Goal: Navigation & Orientation: Understand site structure

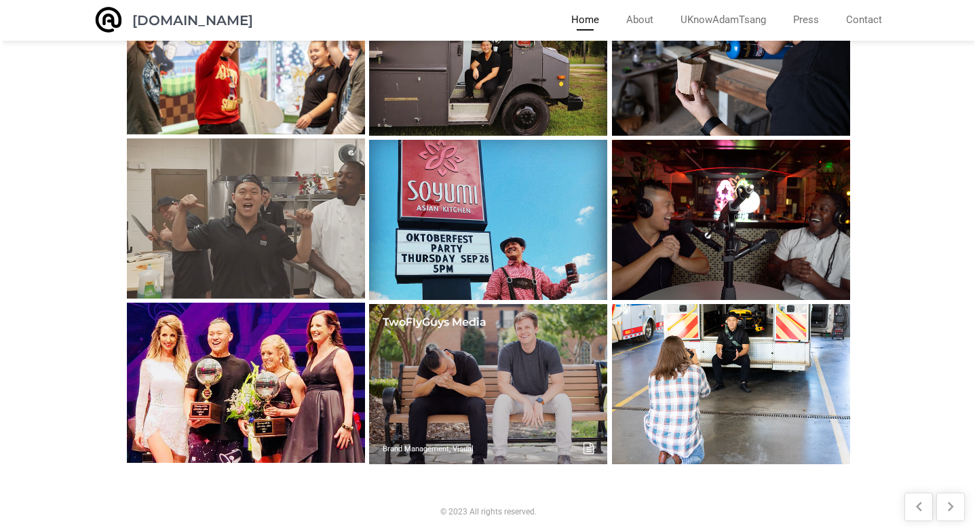
scroll to position [329, 0]
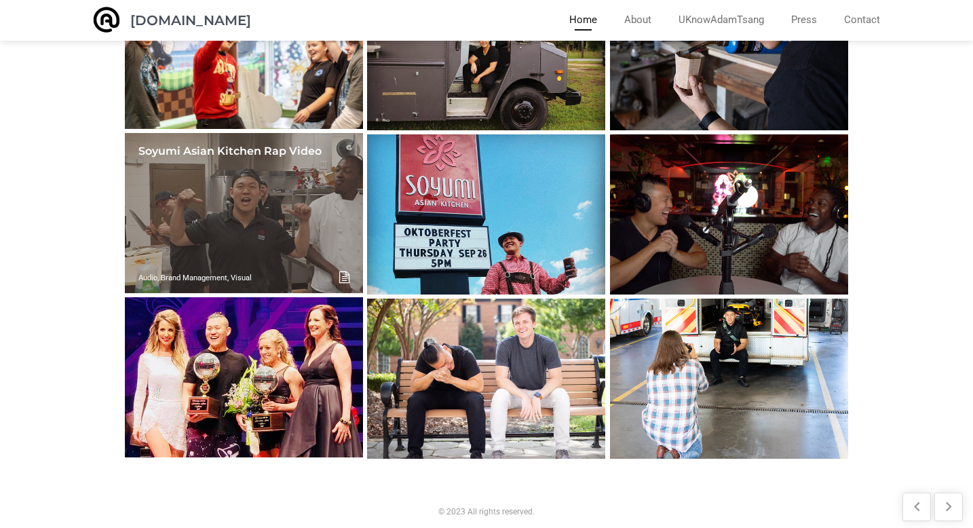
click at [194, 199] on link at bounding box center [244, 213] width 238 height 160
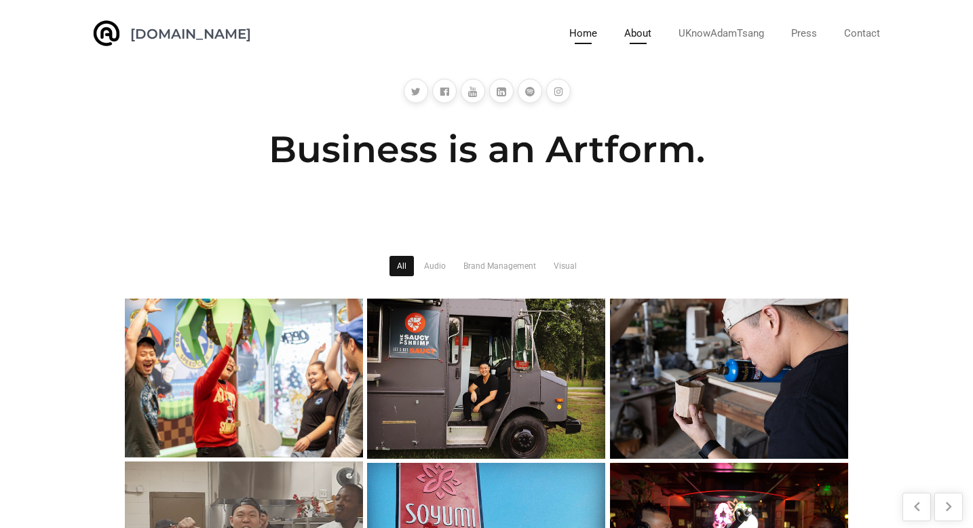
click at [648, 32] on link "About" at bounding box center [638, 33] width 27 height 21
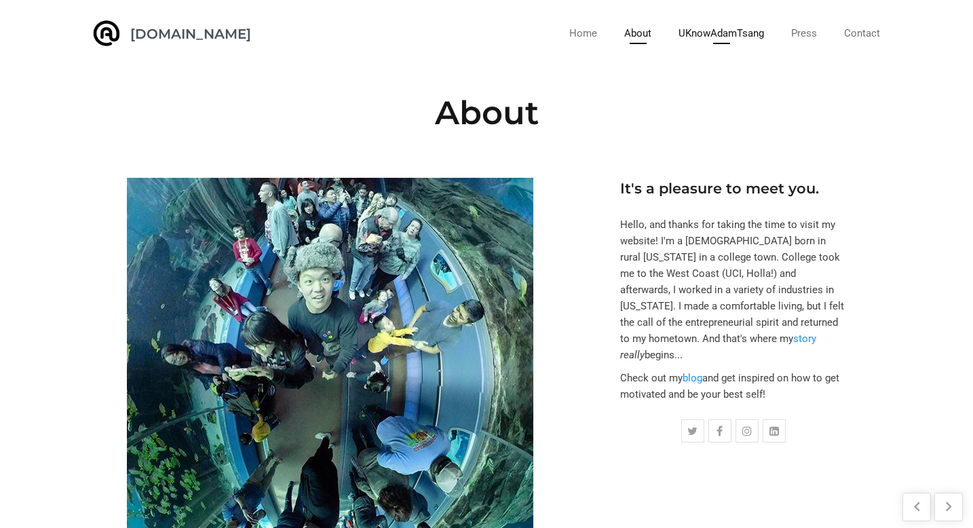
click at [726, 35] on link "UKnowAdamTsang" at bounding box center [722, 33] width 86 height 21
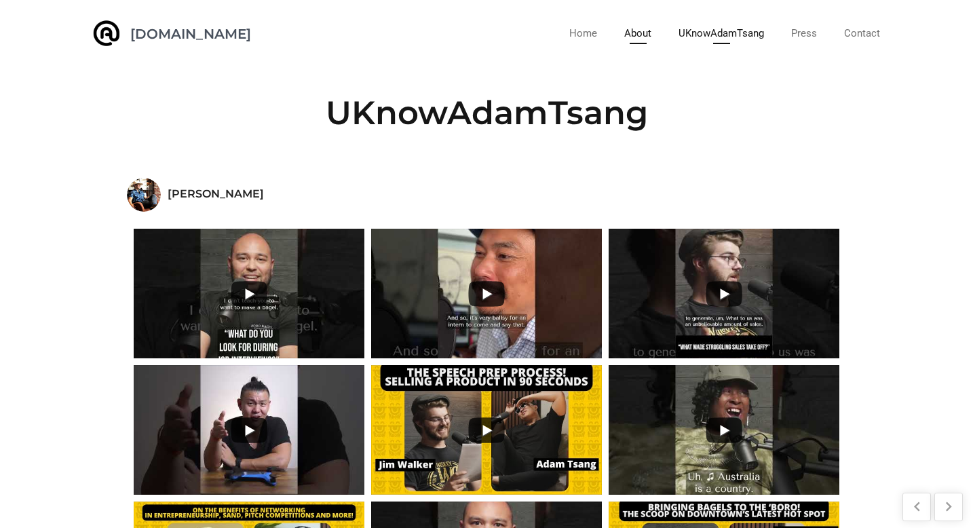
click at [642, 34] on link "About" at bounding box center [638, 33] width 27 height 21
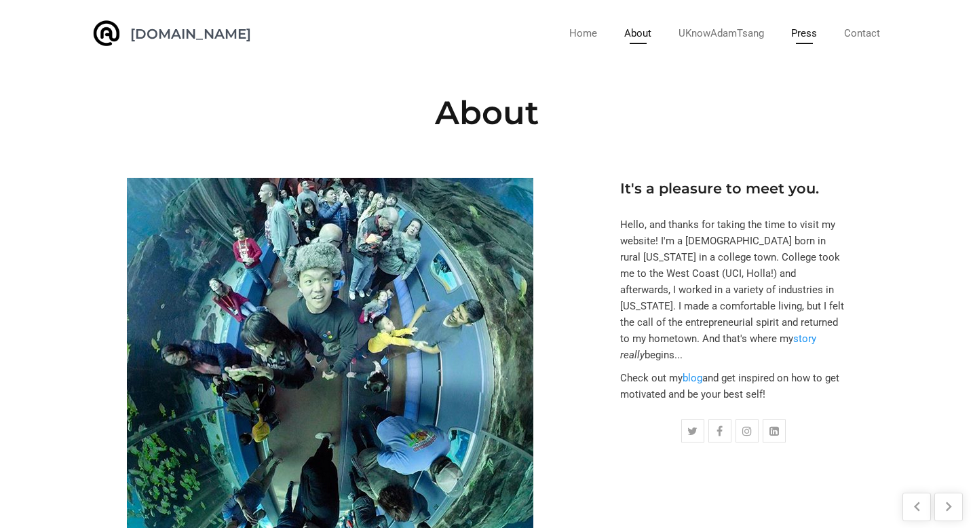
click at [813, 24] on link "Press" at bounding box center [804, 33] width 26 height 21
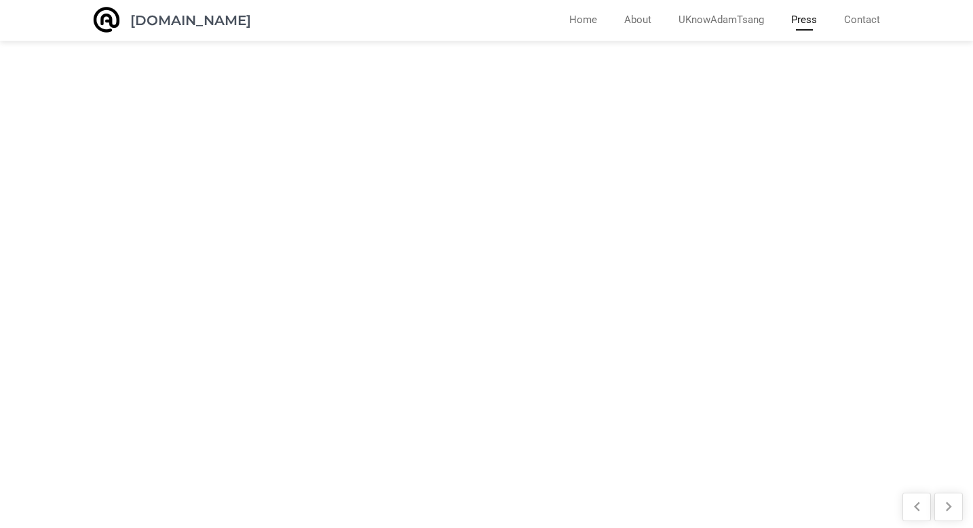
scroll to position [429, 0]
